Goal: Information Seeking & Learning: Learn about a topic

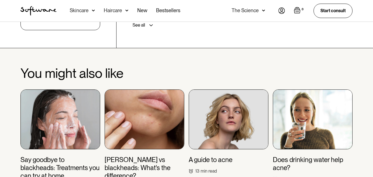
scroll to position [1328, 0]
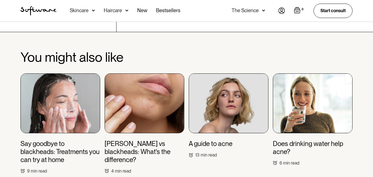
click at [40, 140] on h3 "Say goodbye to blackheads: Treatments you can try at home" at bounding box center [60, 152] width 80 height 24
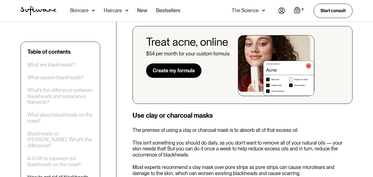
scroll to position [1189, 0]
